Goal: Register for event/course: Sign up to attend an event or enroll in a course

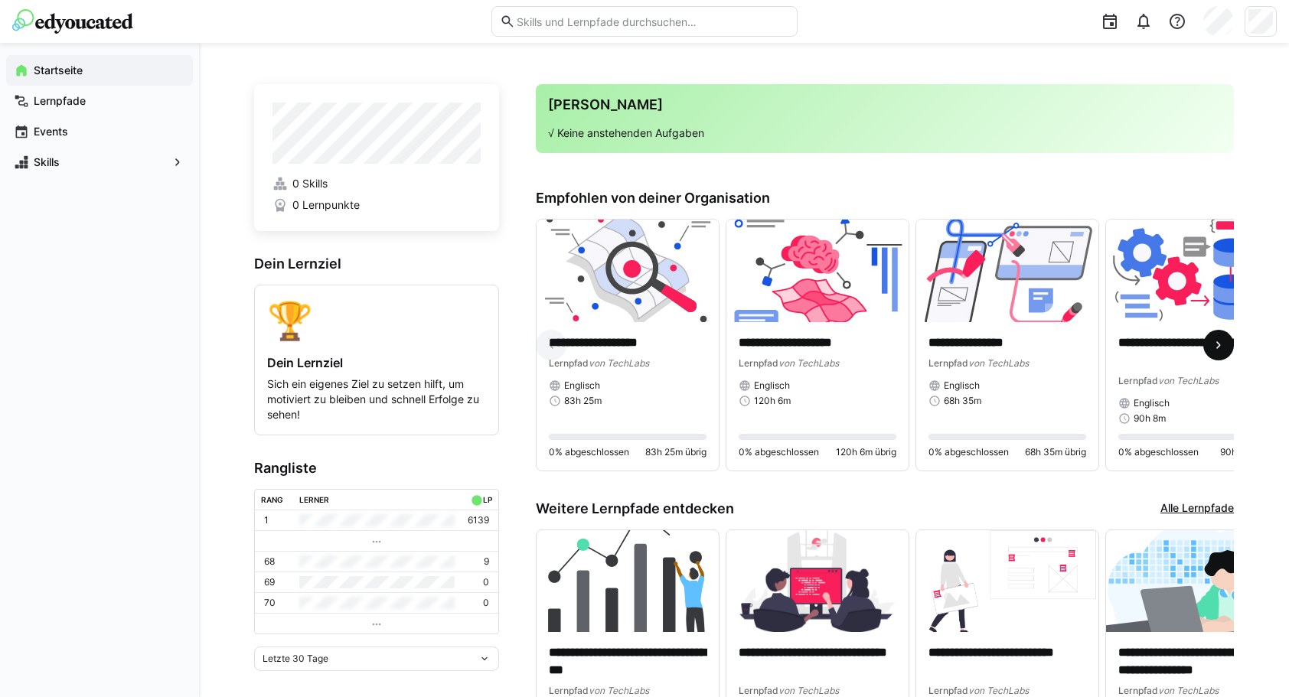
click at [1219, 349] on eds-icon at bounding box center [1218, 344] width 15 height 15
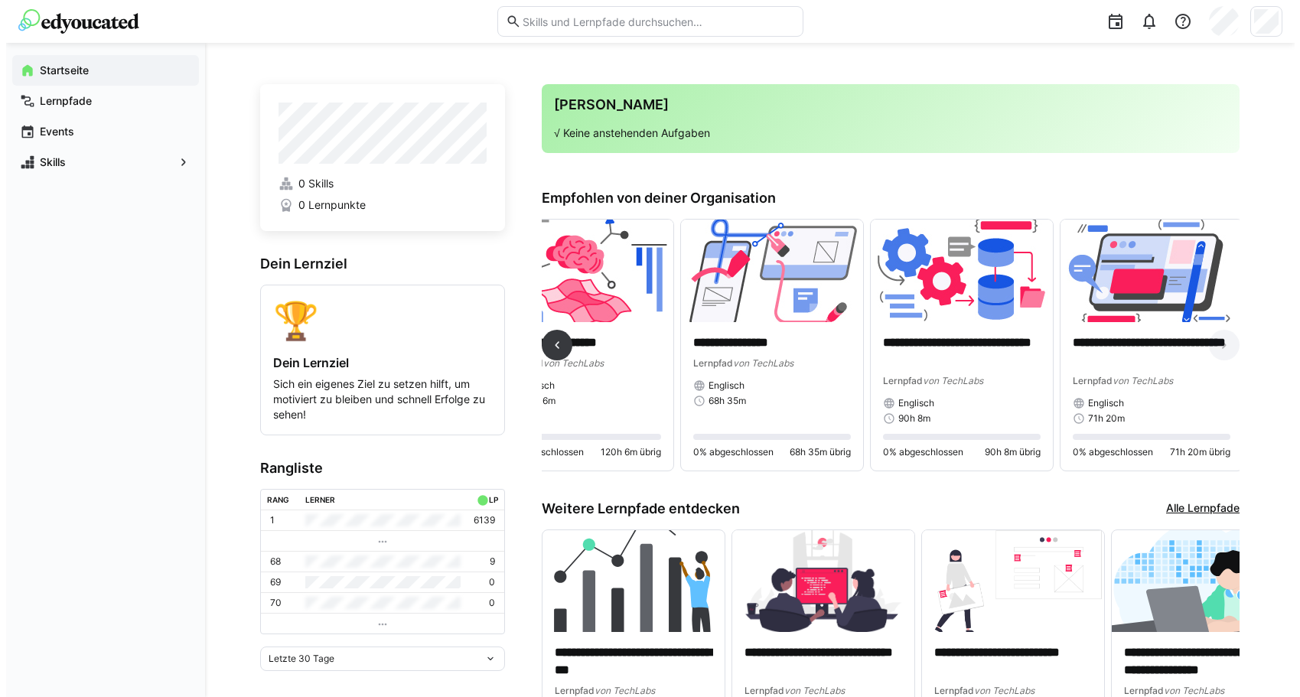
scroll to position [0, 245]
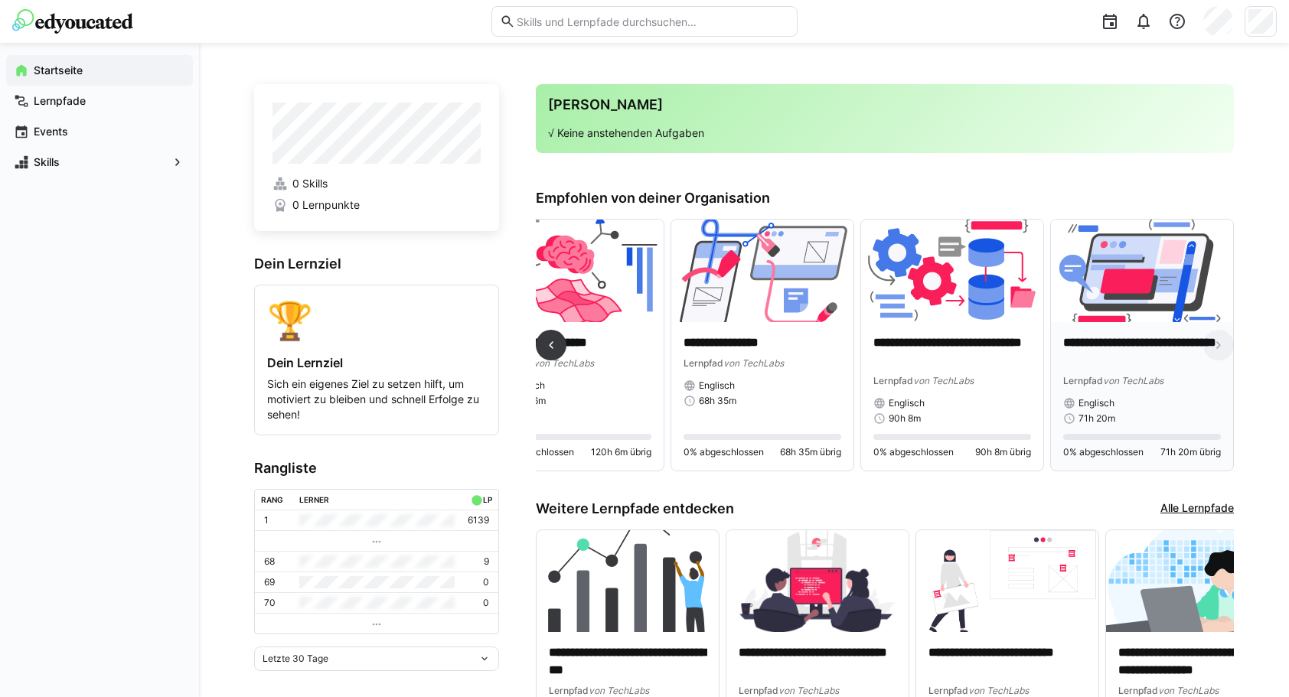
click at [1151, 317] on img at bounding box center [1142, 271] width 182 height 103
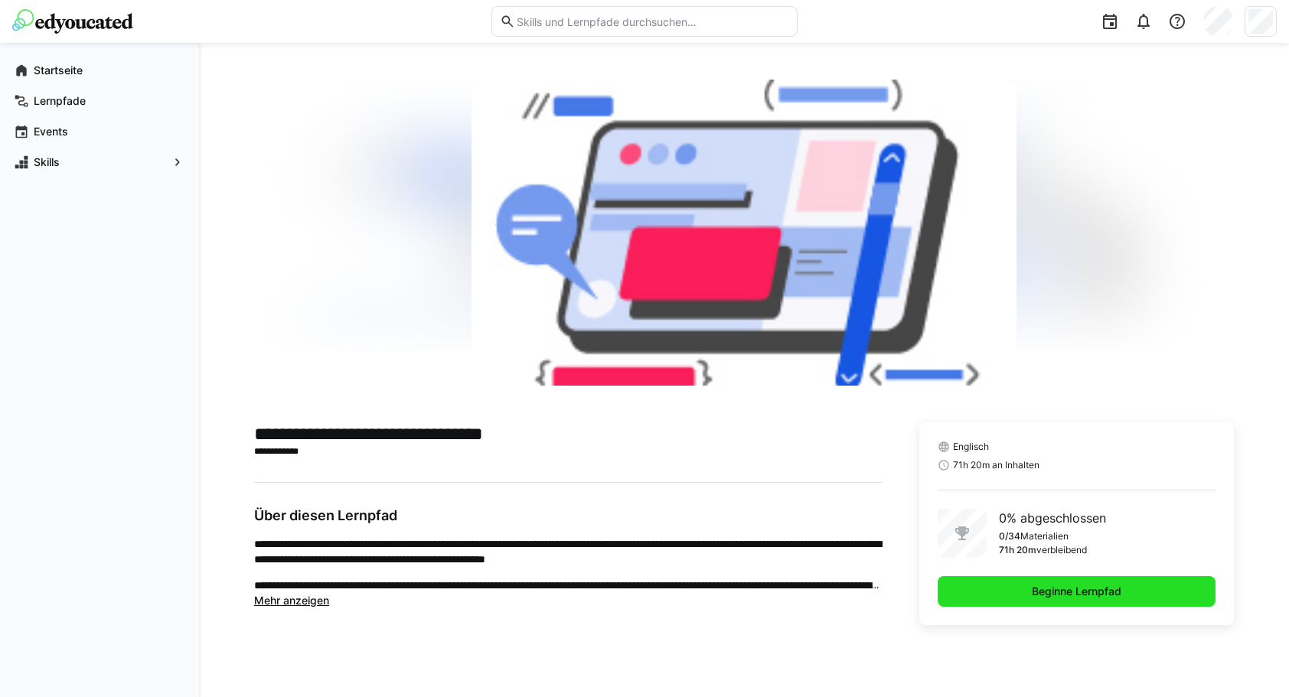
click at [1029, 585] on span "Beginne Lernpfad" at bounding box center [1076, 591] width 94 height 15
